Goal: Register for event/course

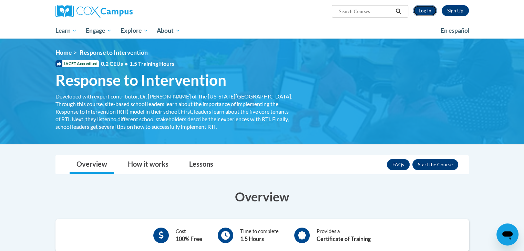
click at [424, 11] on link "Log In" at bounding box center [425, 10] width 24 height 11
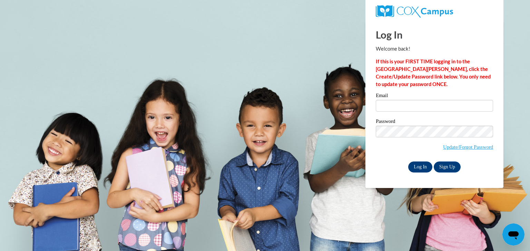
type input "aaron.butts@stephenscountyschools.org"
click at [425, 163] on input "Log In" at bounding box center [420, 167] width 24 height 11
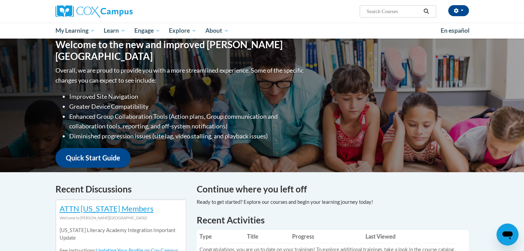
scroll to position [34, 0]
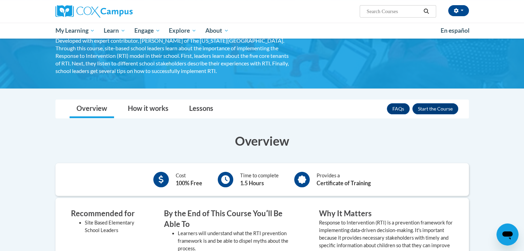
scroll to position [103, 0]
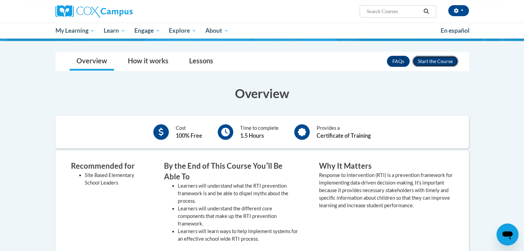
click at [426, 62] on button "Enroll" at bounding box center [436, 61] width 46 height 11
